Goal: Task Accomplishment & Management: Complete application form

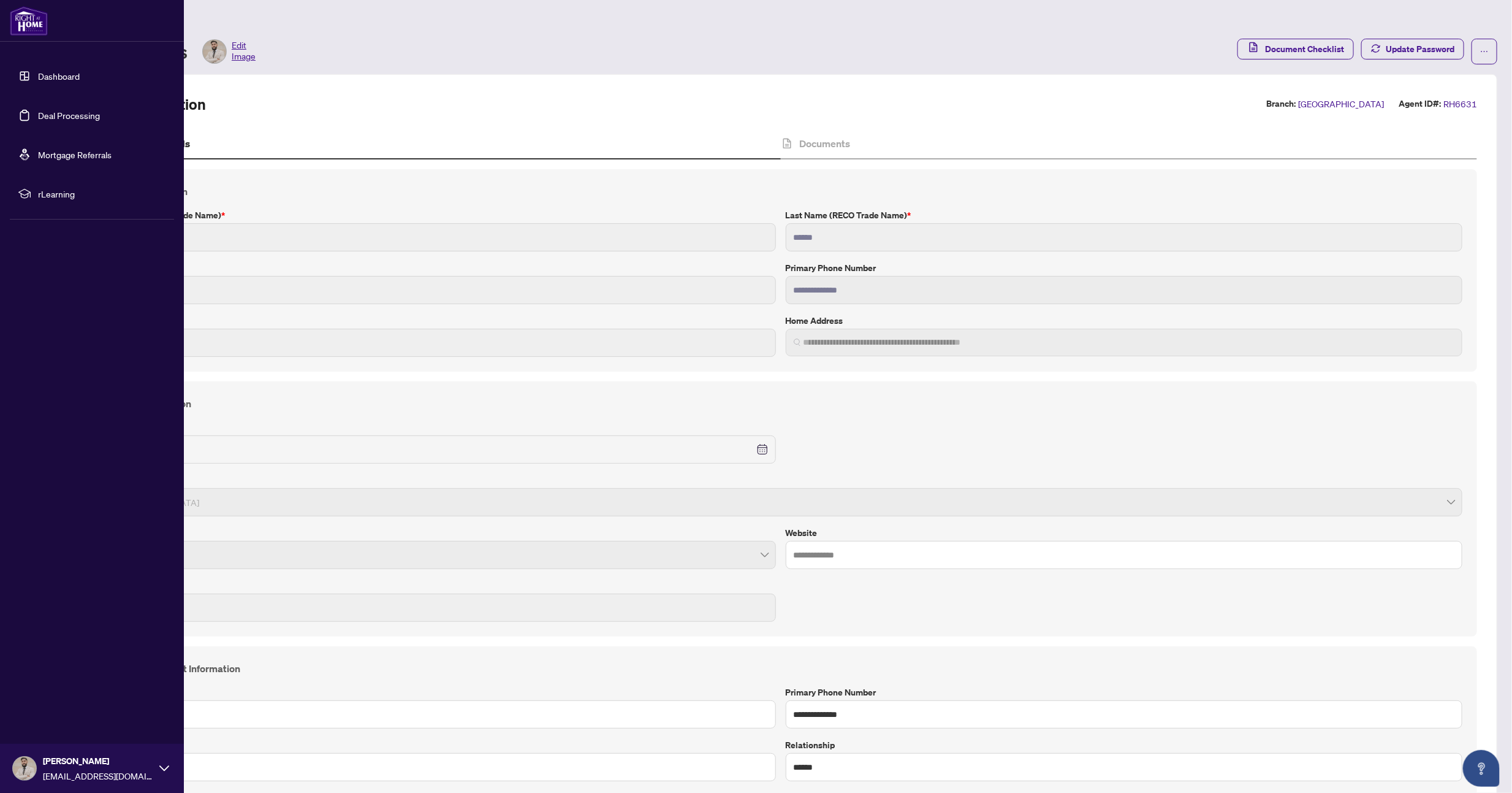
click at [49, 71] on link "Dashboard" at bounding box center [59, 76] width 42 height 11
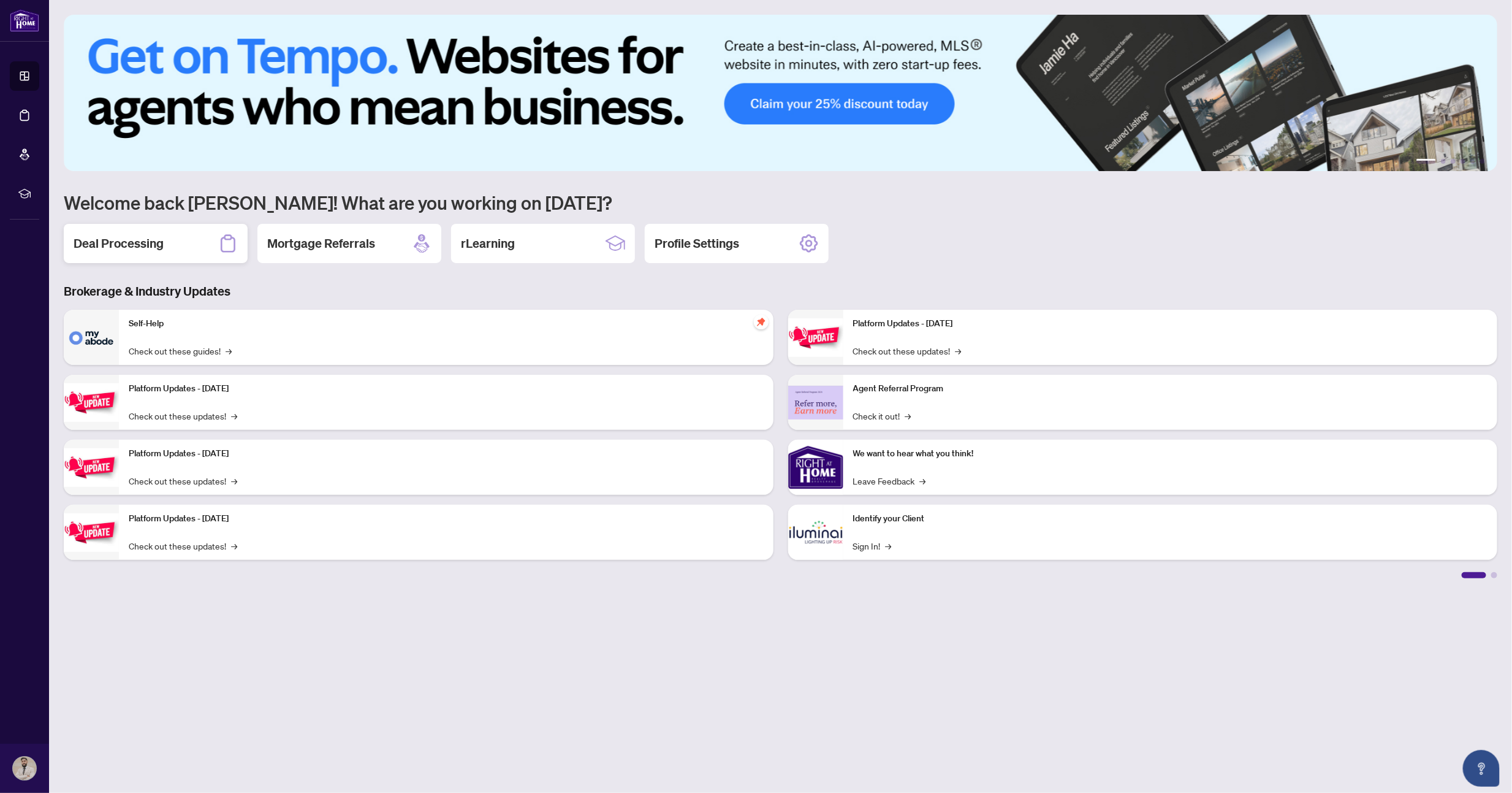
click at [175, 231] on div "Deal Processing" at bounding box center [155, 243] width 184 height 39
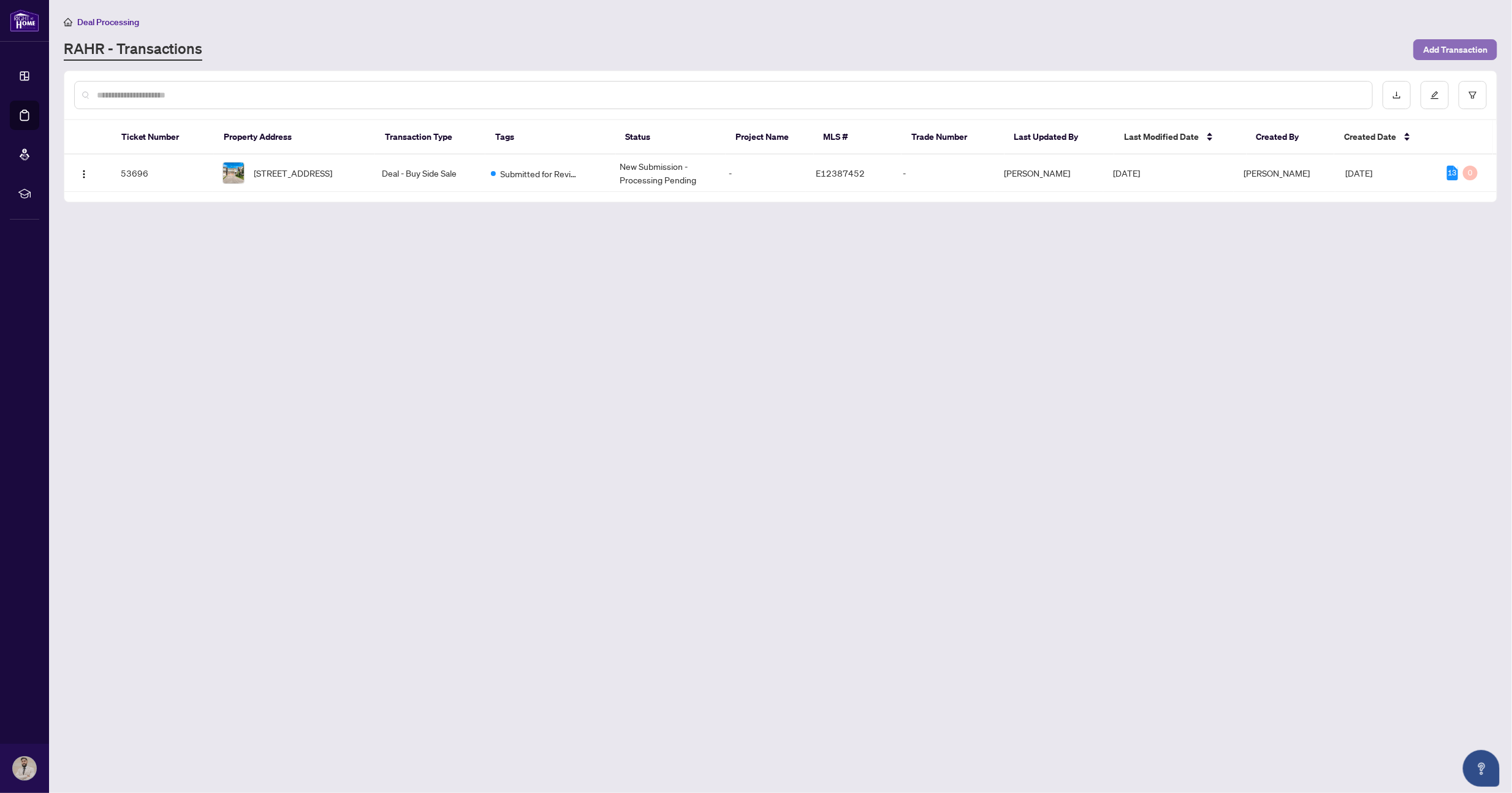
click at [1443, 55] on span "Add Transaction" at bounding box center [1455, 49] width 64 height 19
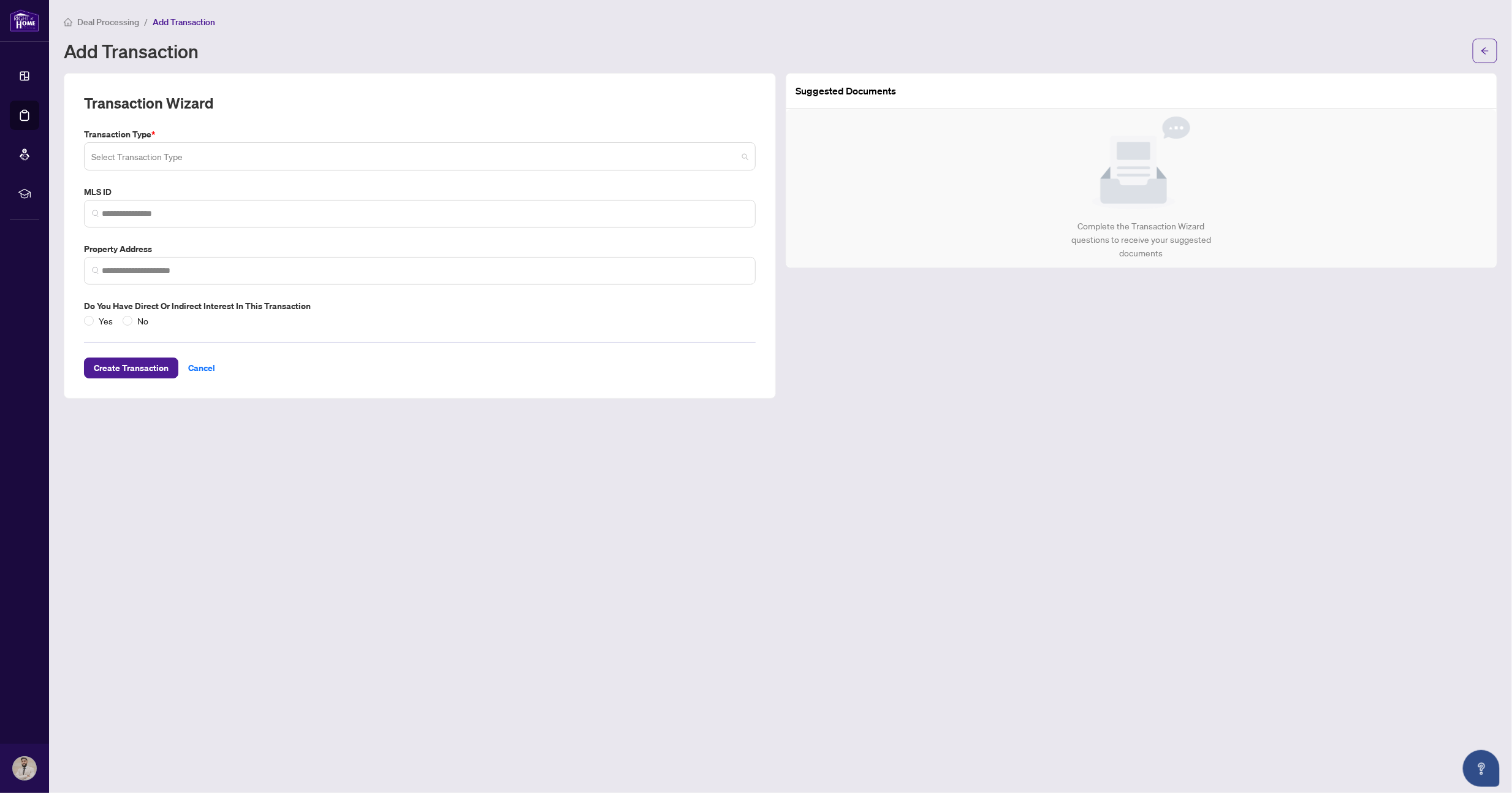
click at [193, 157] on input "search" at bounding box center [415, 158] width 646 height 27
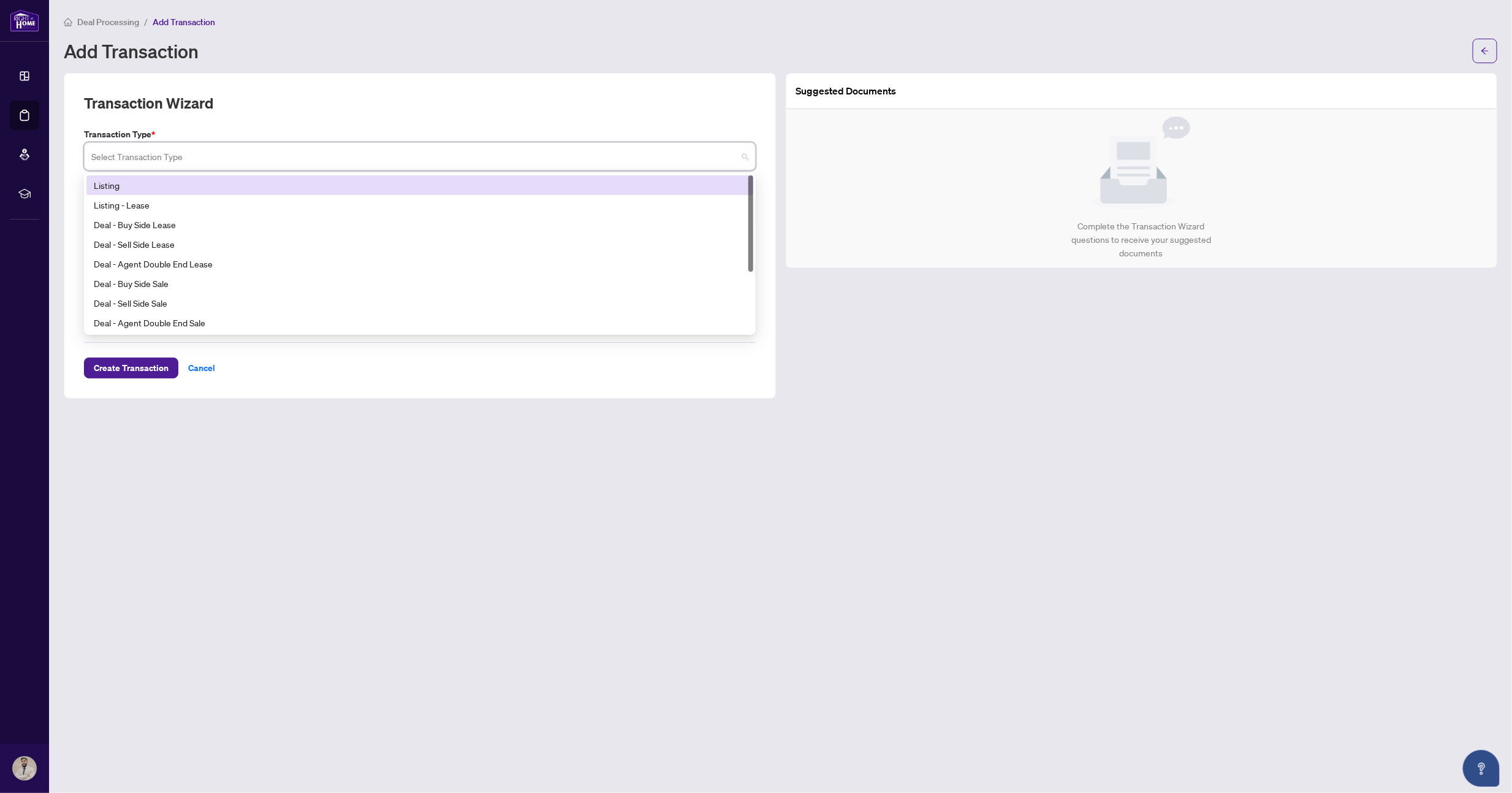
click at [190, 189] on div "Listing" at bounding box center [420, 185] width 652 height 14
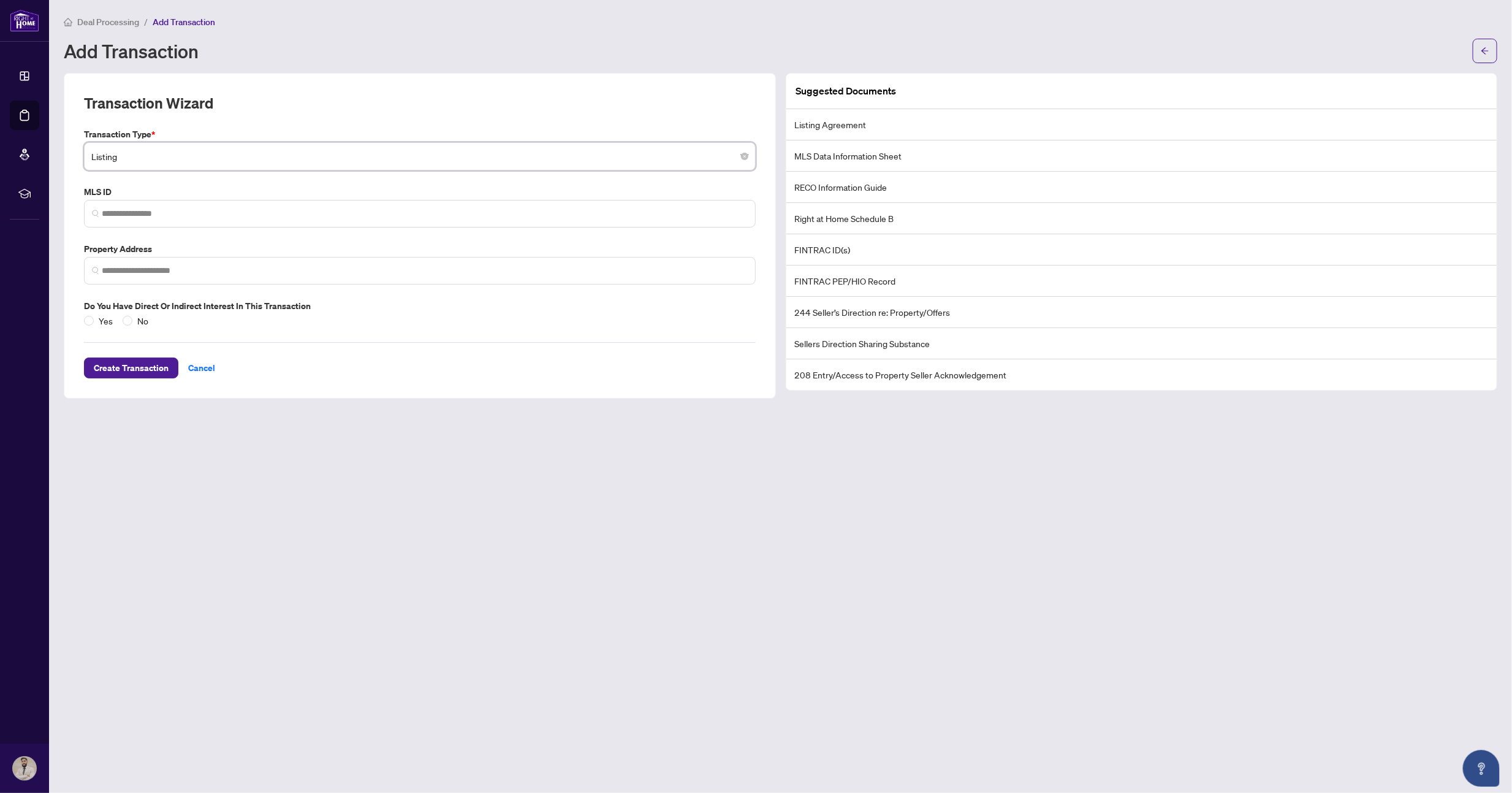
click at [190, 189] on label "MLS ID" at bounding box center [419, 192] width 672 height 14
